Goal: Task Accomplishment & Management: Manage account settings

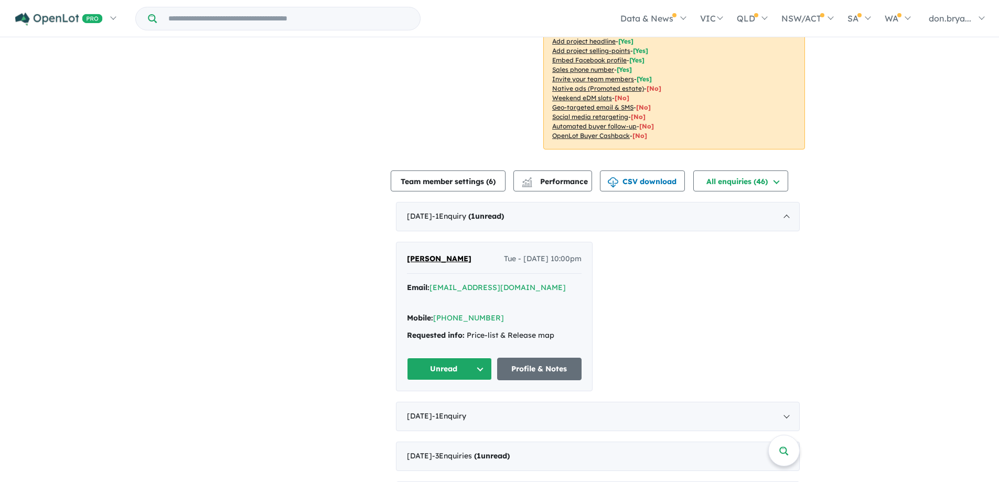
scroll to position [262, 0]
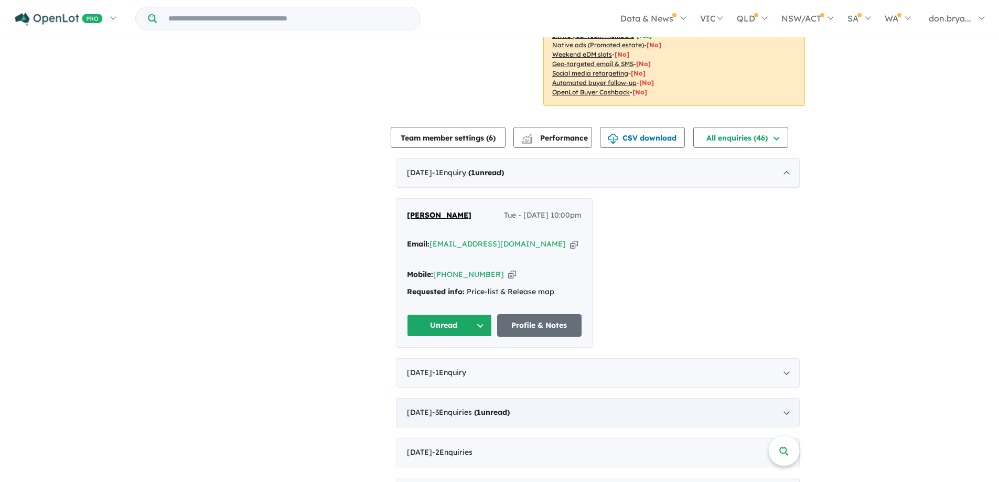
click at [510, 407] on strong "( 1 unread)" at bounding box center [492, 411] width 36 height 9
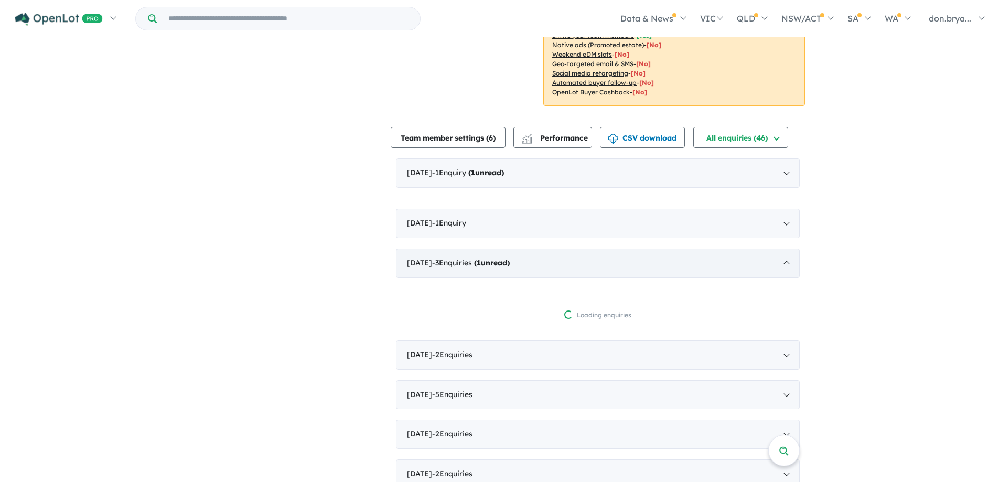
scroll to position [465, 0]
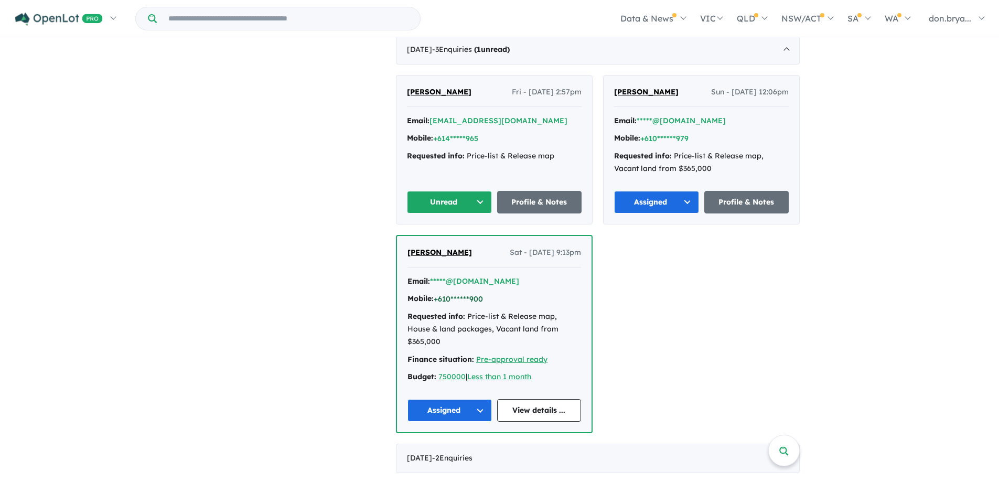
click at [481, 297] on button "+610******900" at bounding box center [458, 299] width 49 height 11
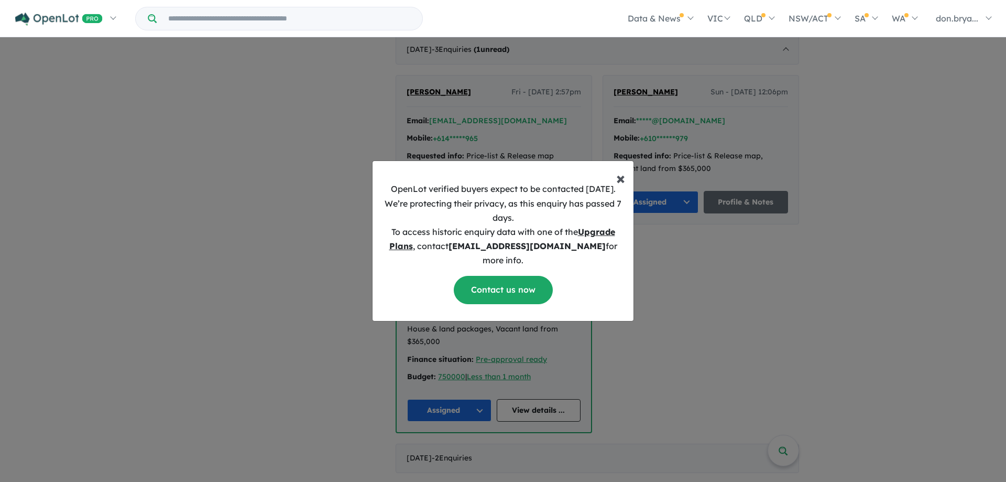
click at [621, 185] on span "×" at bounding box center [620, 177] width 9 height 21
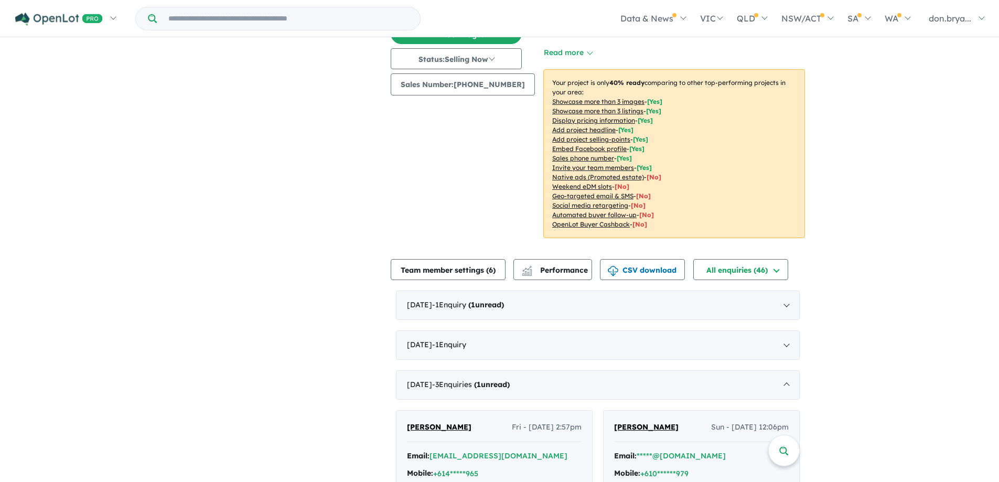
scroll to position [308, 0]
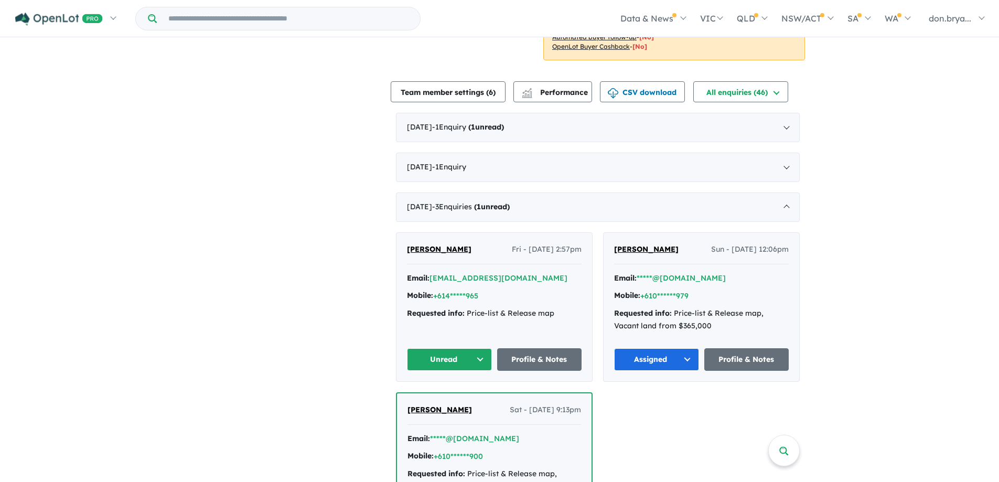
click at [445, 355] on button "Unread" at bounding box center [449, 359] width 85 height 23
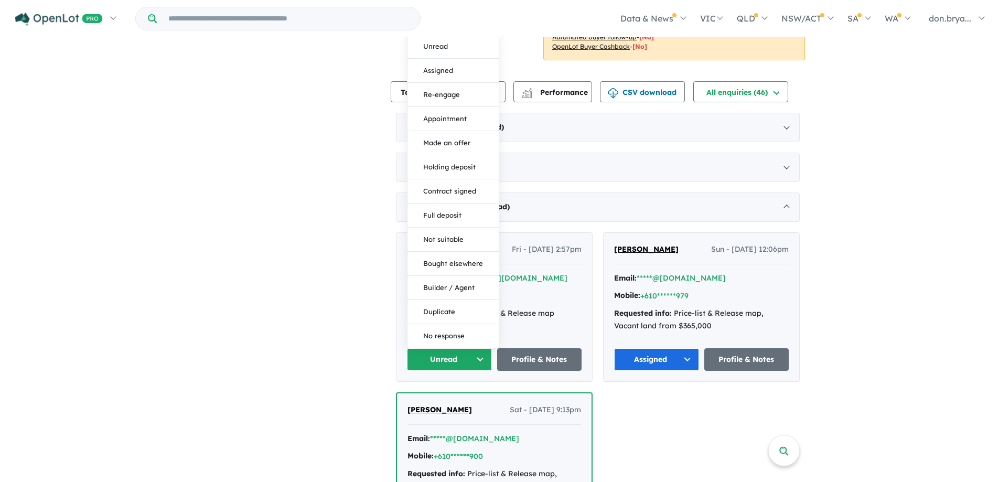
click at [561, 278] on div "Email: *****@htw.com.au" at bounding box center [494, 278] width 175 height 13
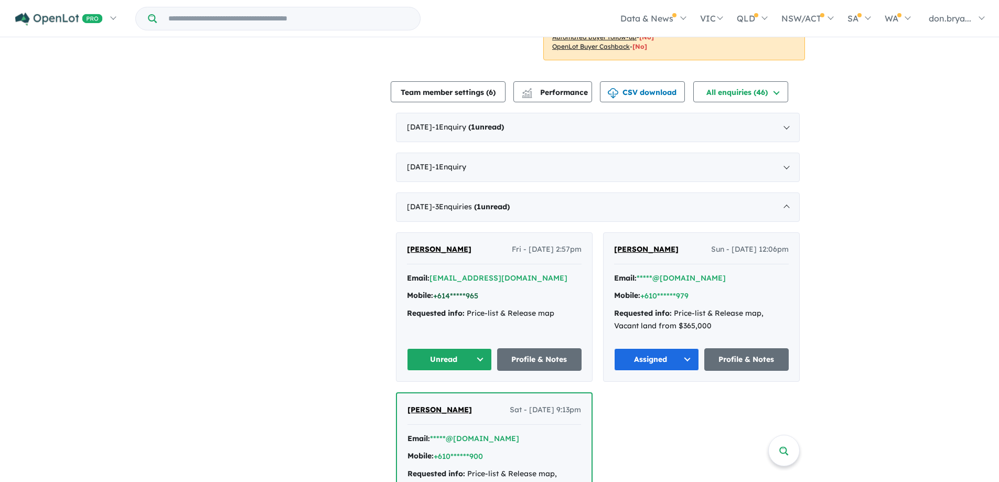
click at [470, 292] on button "+614*****965" at bounding box center [455, 295] width 45 height 11
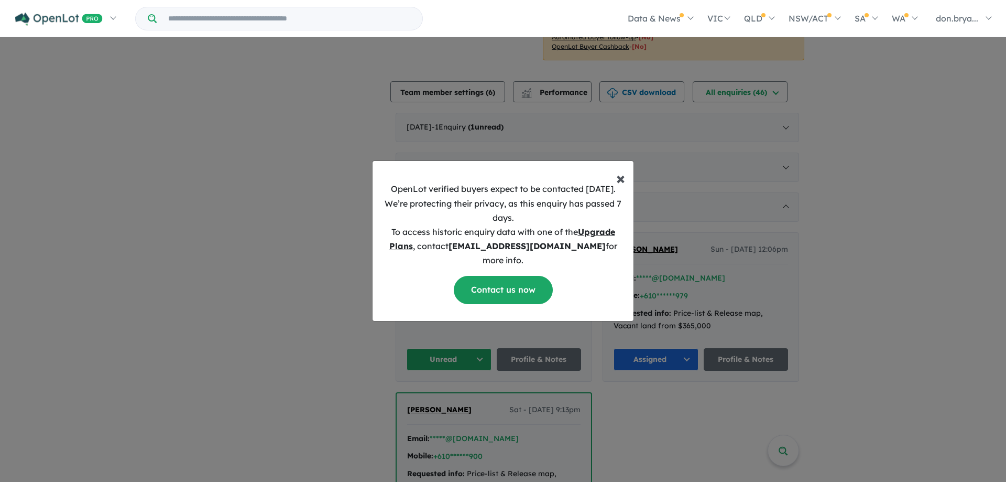
click at [622, 181] on span "×" at bounding box center [620, 177] width 9 height 21
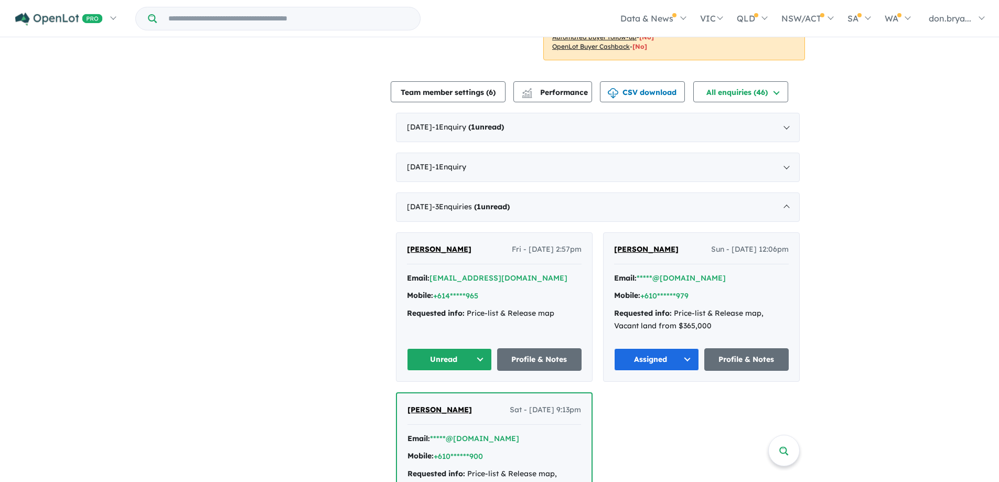
click at [470, 353] on button "Unread" at bounding box center [449, 359] width 85 height 23
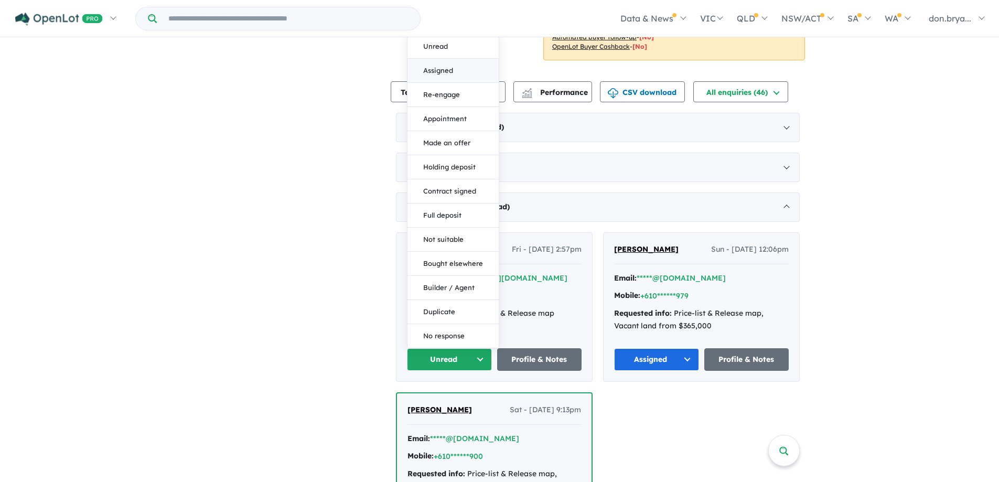
click at [447, 67] on button "Assigned" at bounding box center [452, 71] width 91 height 24
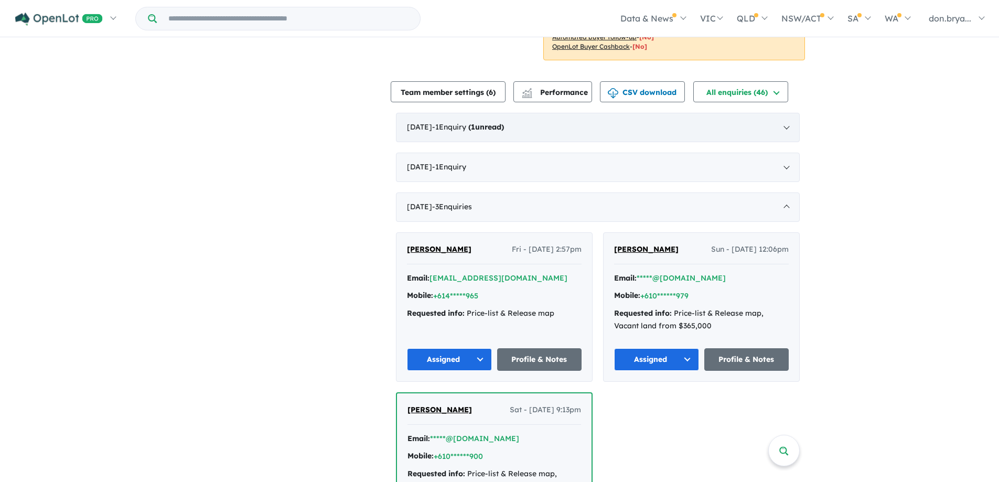
click at [504, 124] on strong "( 1 unread)" at bounding box center [486, 126] width 36 height 9
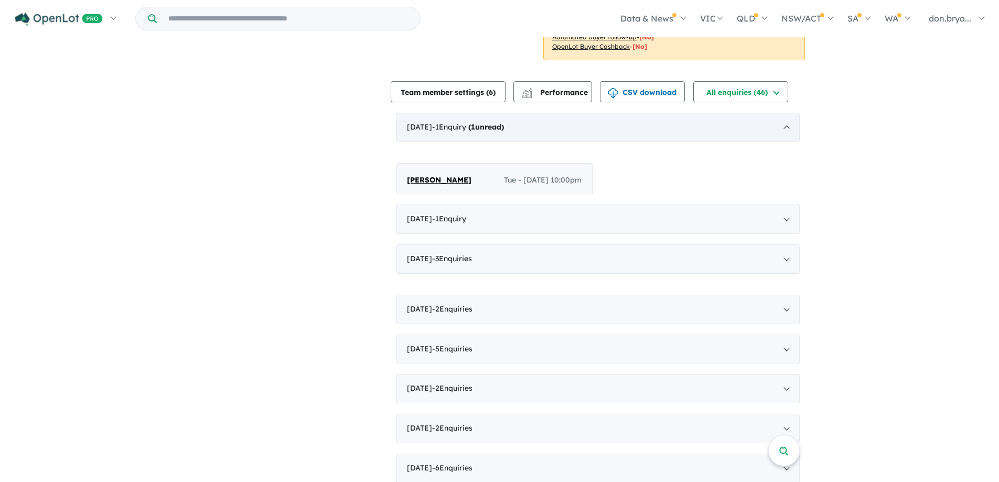
scroll to position [385, 0]
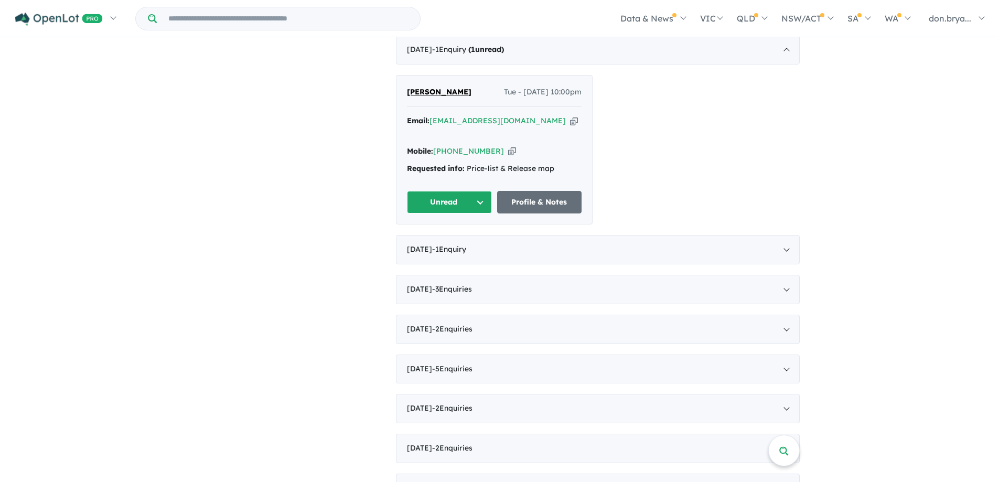
click at [452, 191] on button "Unread" at bounding box center [449, 202] width 85 height 23
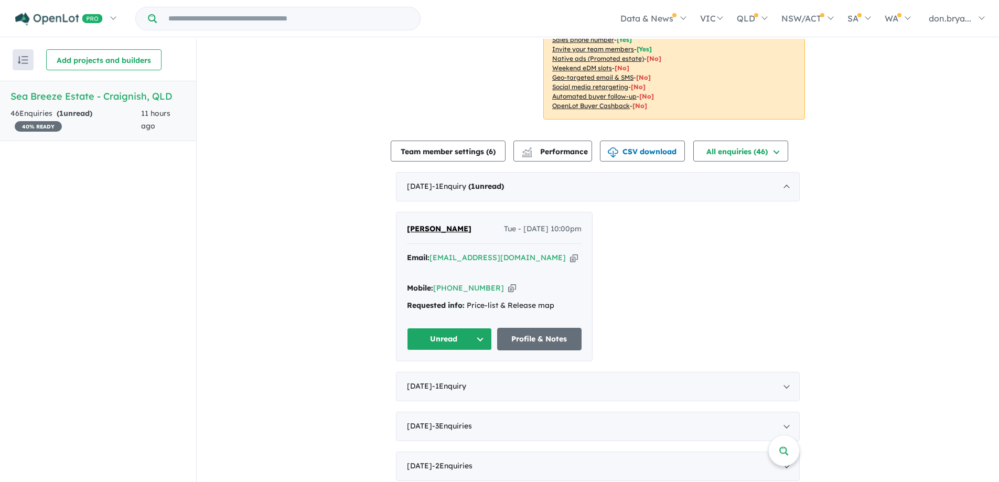
scroll to position [315, 0]
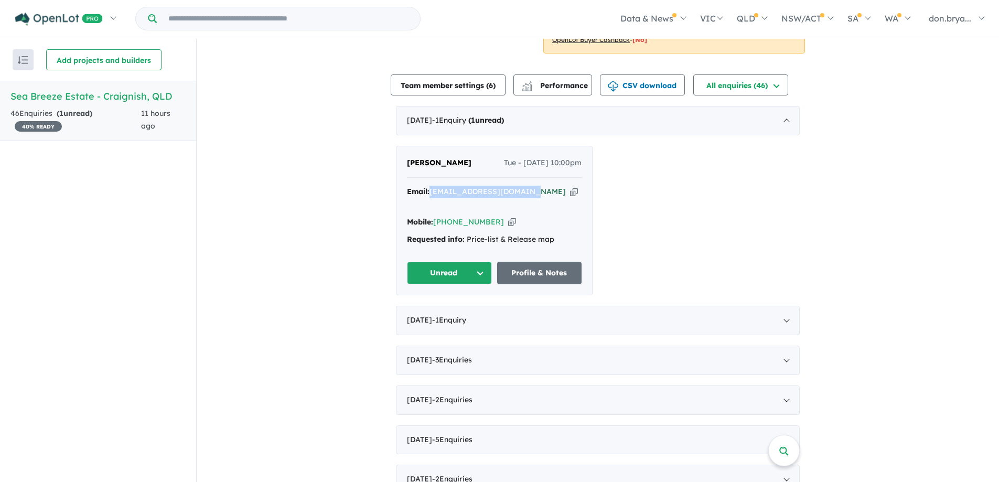
drag, startPoint x: 527, startPoint y: 191, endPoint x: 438, endPoint y: 192, distance: 89.1
click at [431, 194] on div "Email: [EMAIL_ADDRESS][DOMAIN_NAME] Copied!" at bounding box center [494, 198] width 175 height 25
copy a%20Sea%20Breeze%20Estate%20-%20Craignish"] "[EMAIL_ADDRESS][DOMAIN_NAME]"
